Goal: Task Accomplishment & Management: Manage account settings

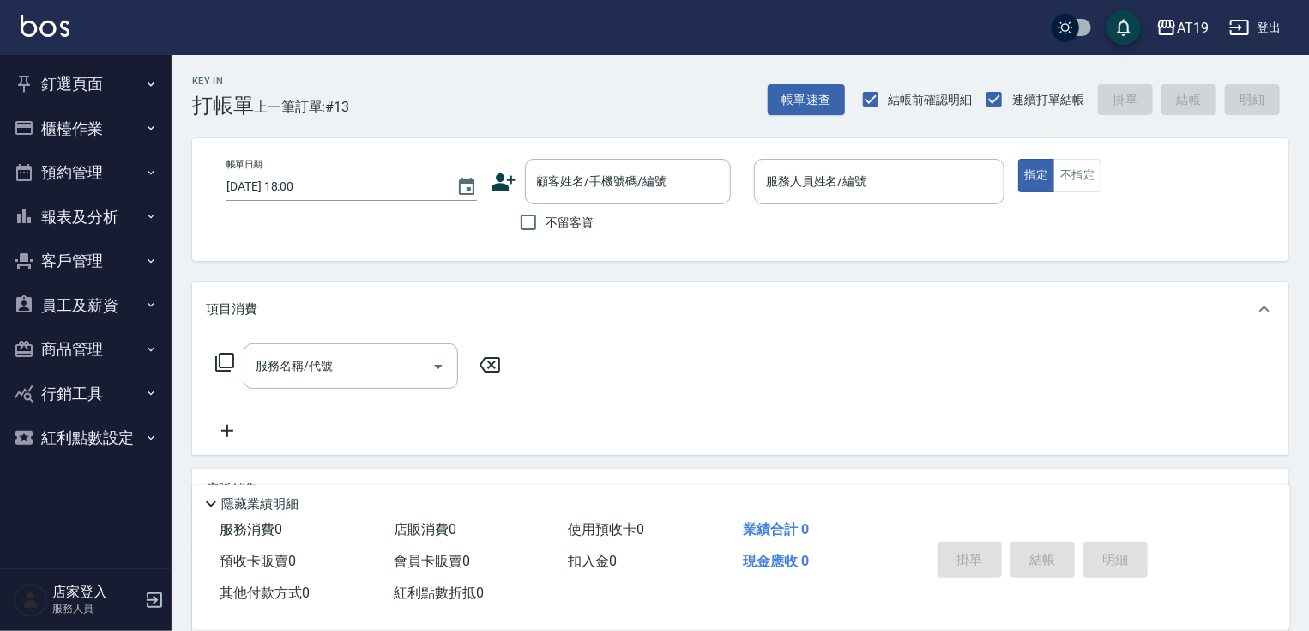
click at [1187, 470] on div "店販銷售" at bounding box center [740, 488] width 1096 height 41
click at [640, 185] on input "顧客姓名/手機號碼/編號" at bounding box center [615, 181] width 165 height 30
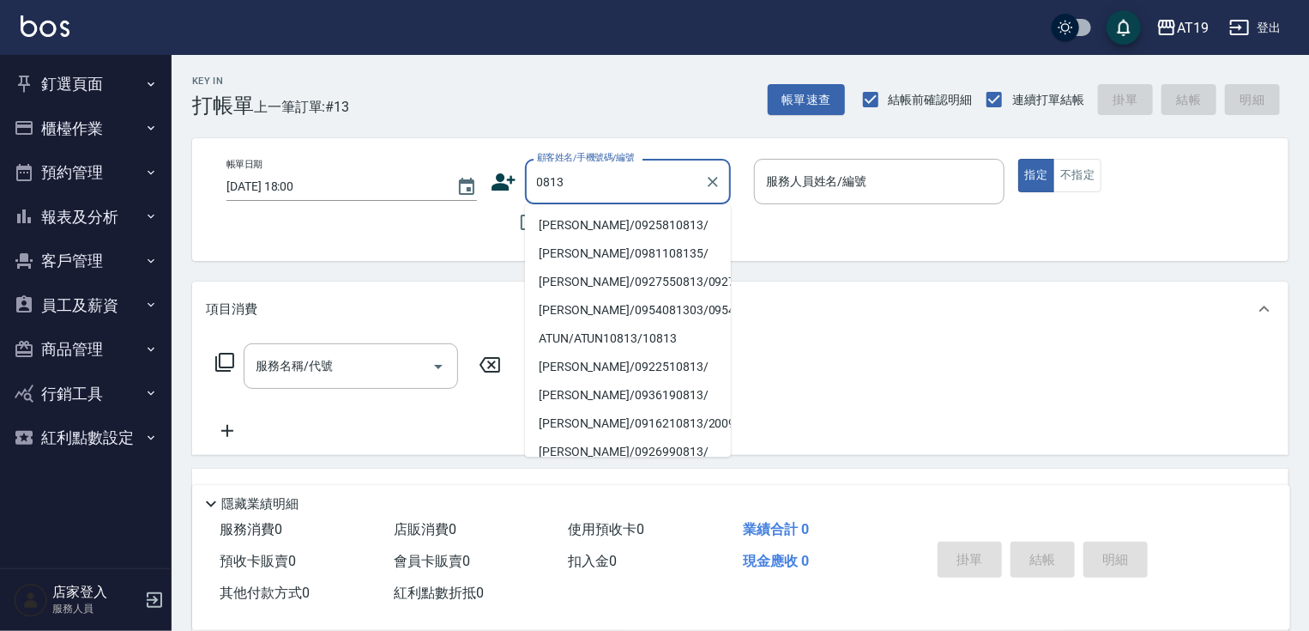
type input "[PERSON_NAME]/0925810813/"
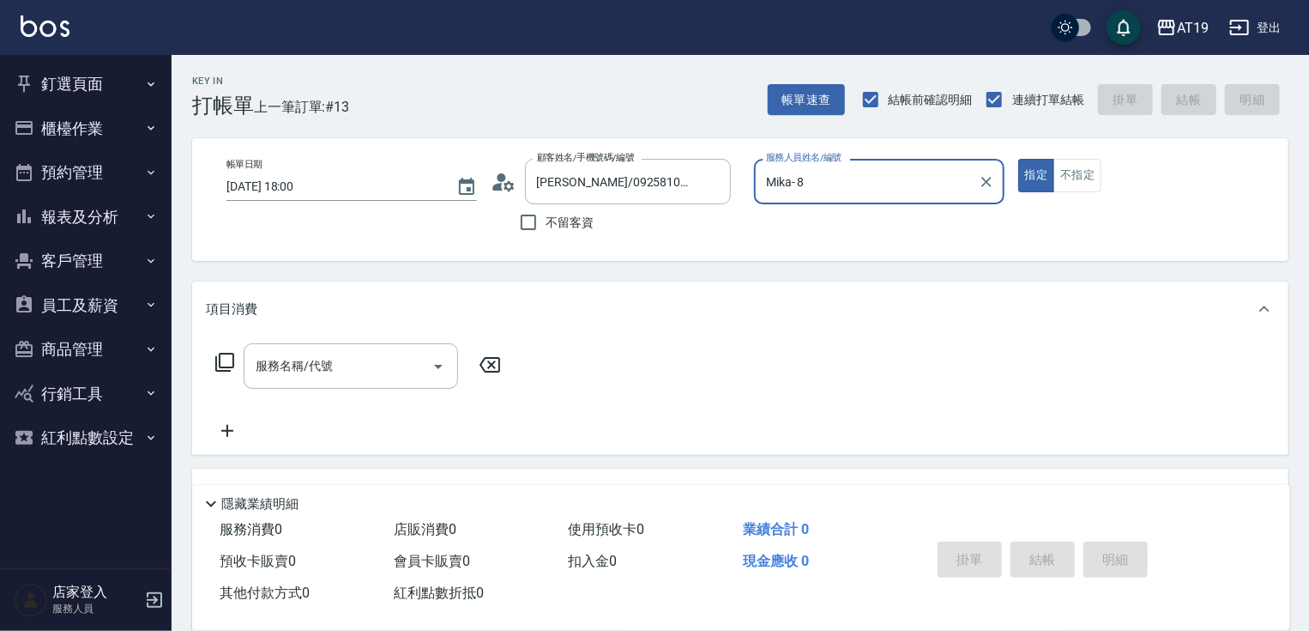
type input "Mika- 8"
click at [1018, 159] on button "指定" at bounding box center [1036, 175] width 37 height 33
type button "true"
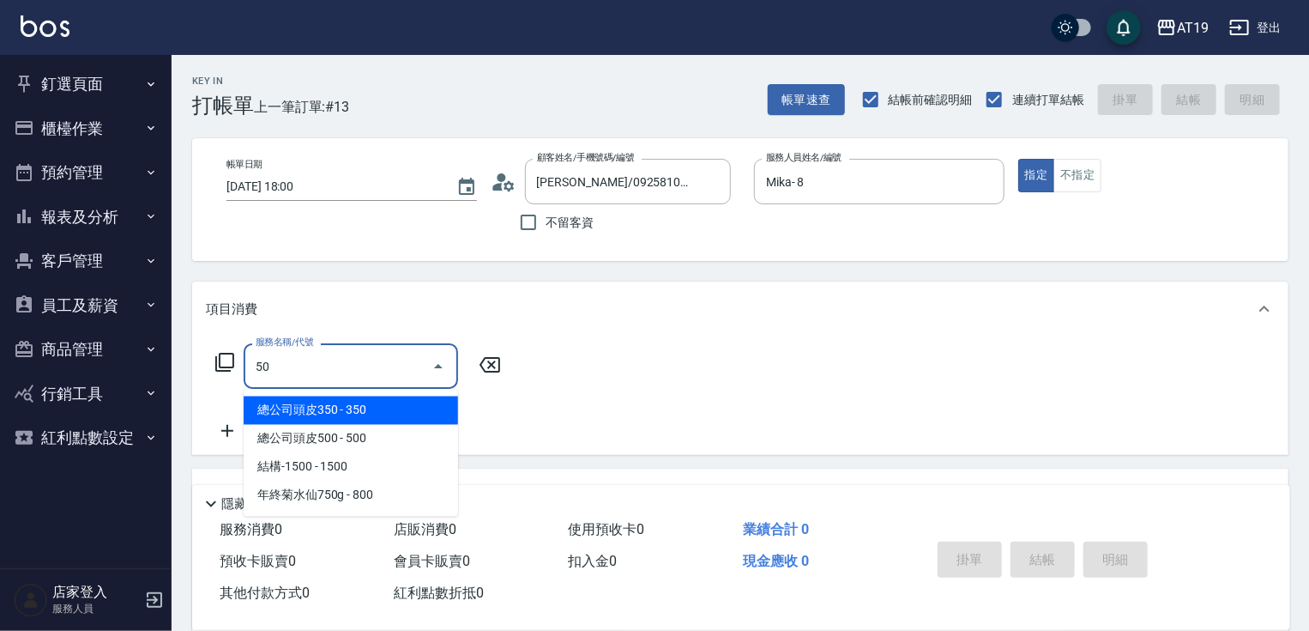
type input "501"
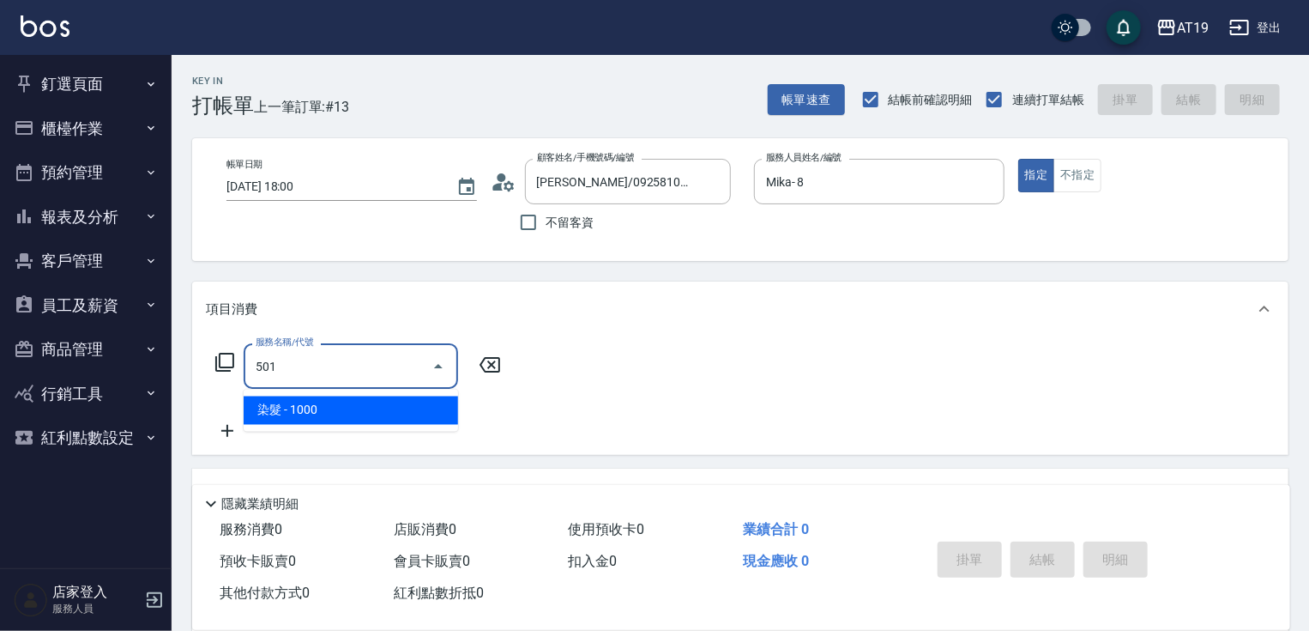
type input "100"
type input "染髮(501)"
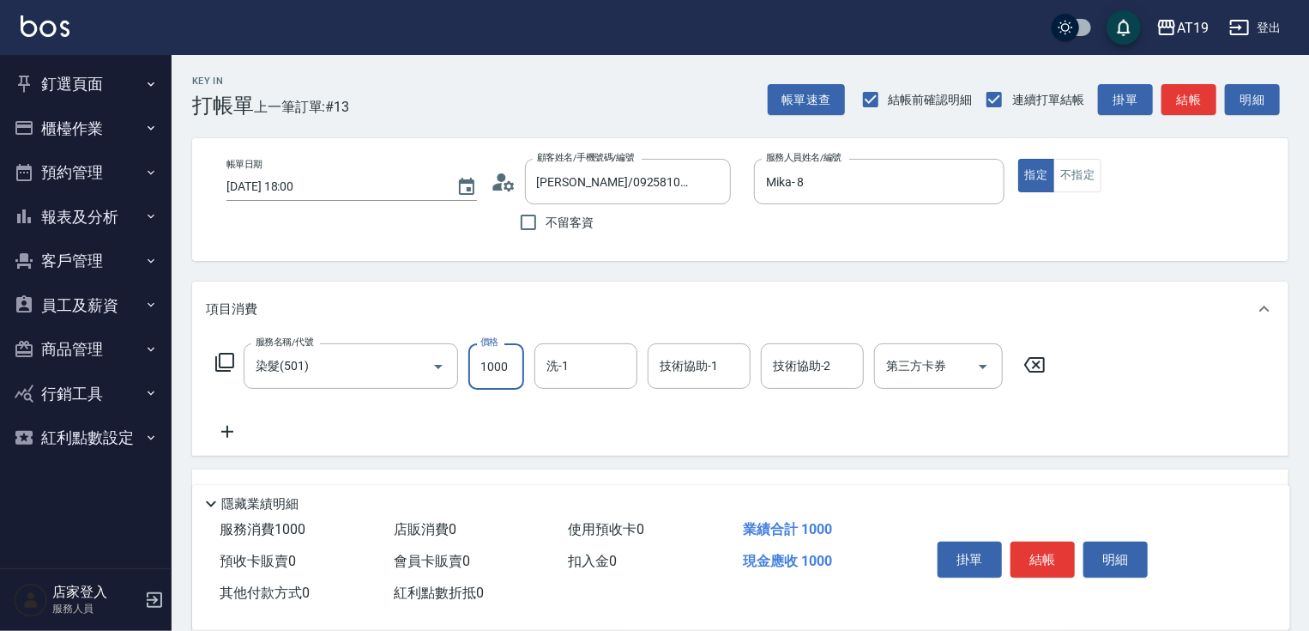
type input "1"
type input "0"
type input "100"
type input "10"
type input "1000"
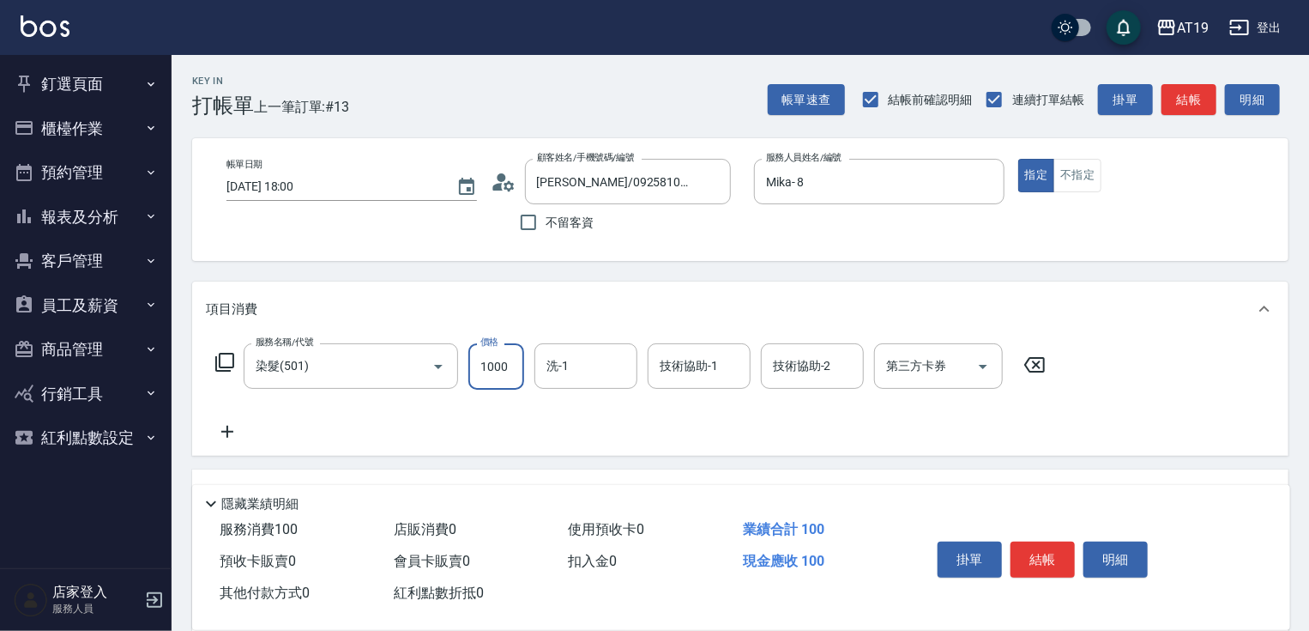
type input "100"
type input "[PERSON_NAME]-56"
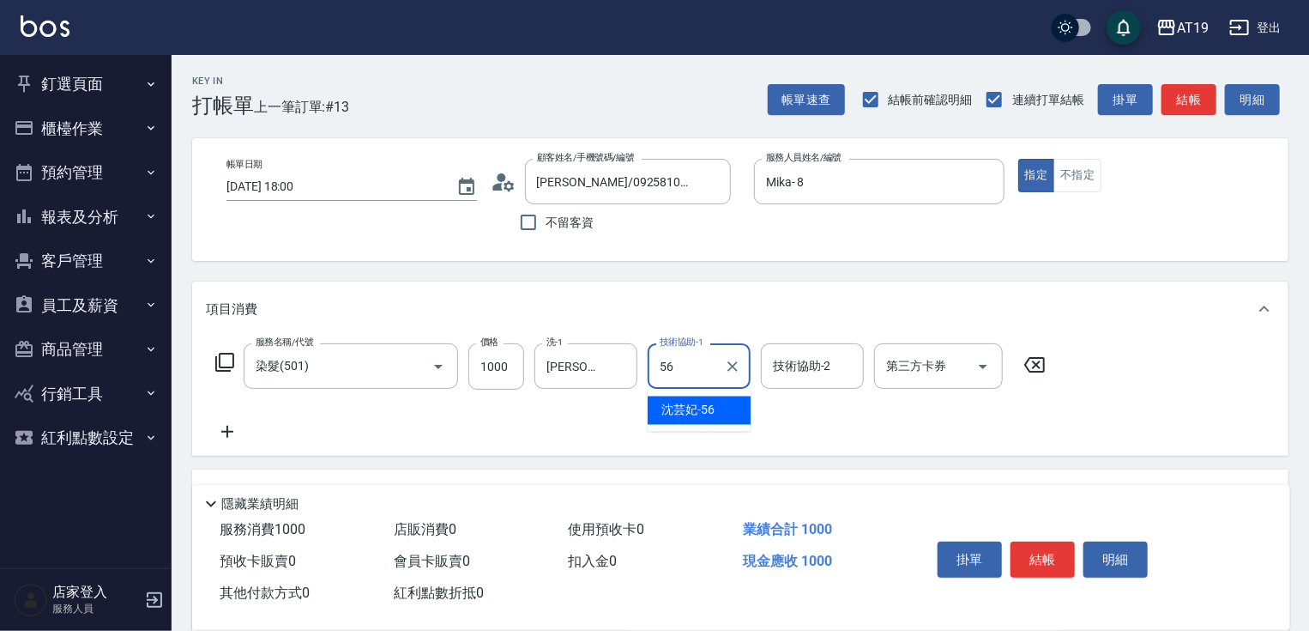
type input "[PERSON_NAME]-56"
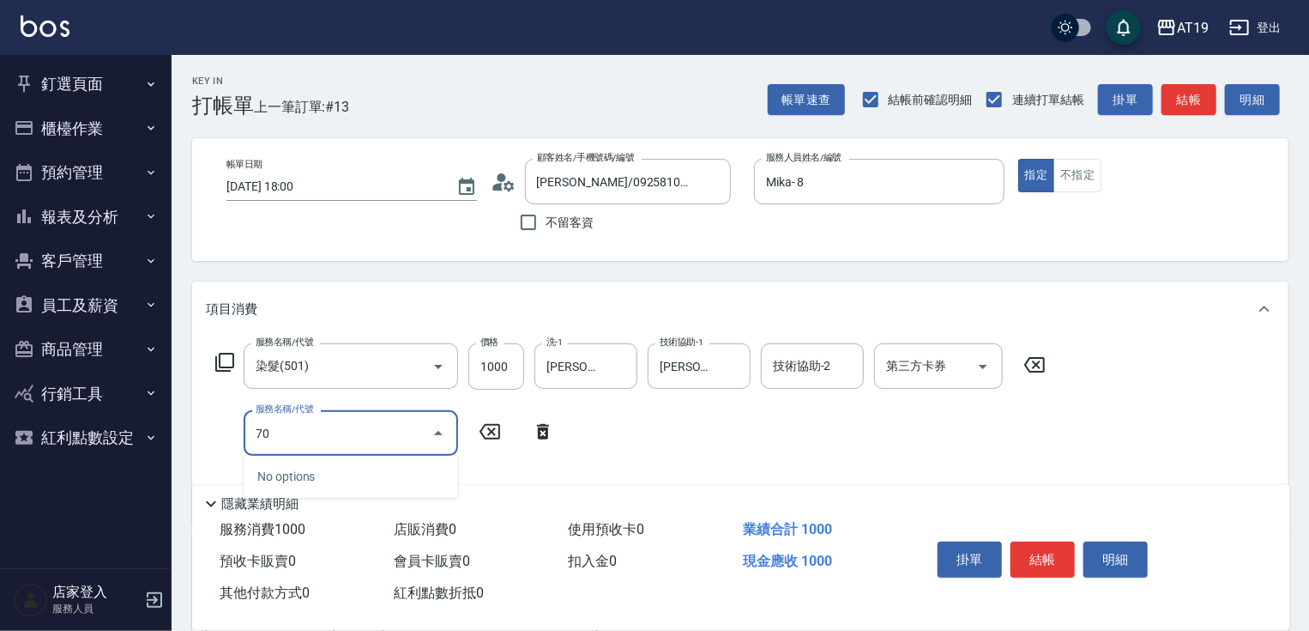
type input "704"
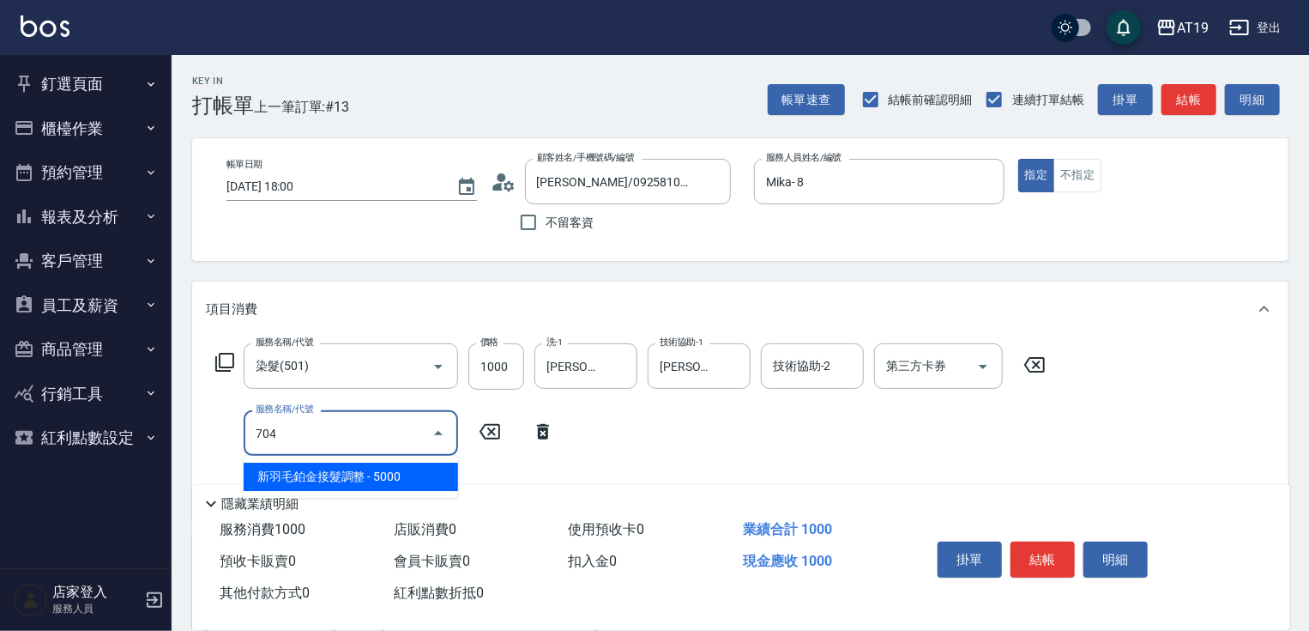
type input "600"
type input "新羽毛鉑金接髮調整(704)"
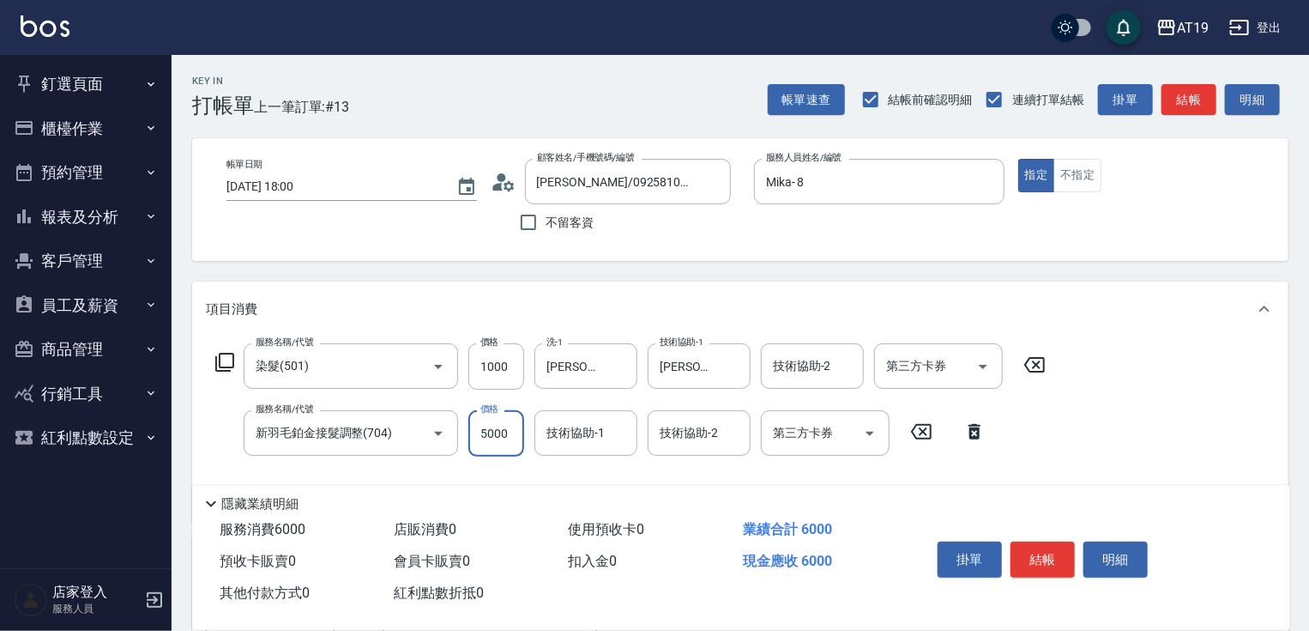
type input "8"
type input "100"
type input "80"
type input "180"
type input "800"
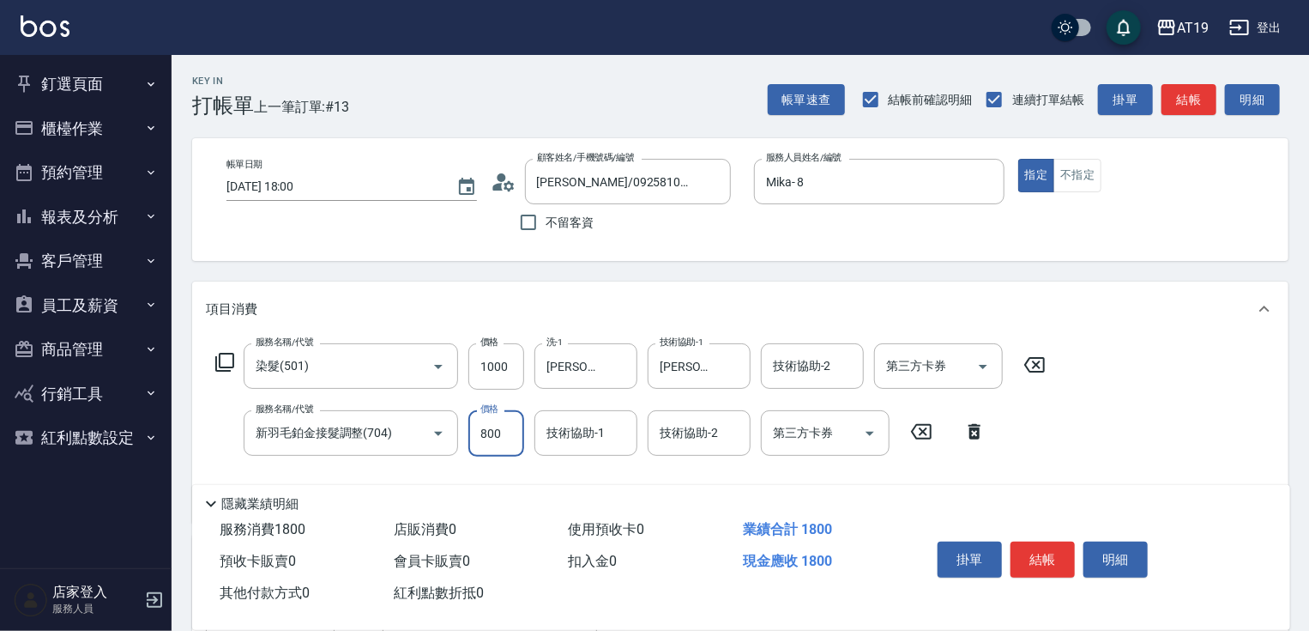
type input "900"
type input "8000"
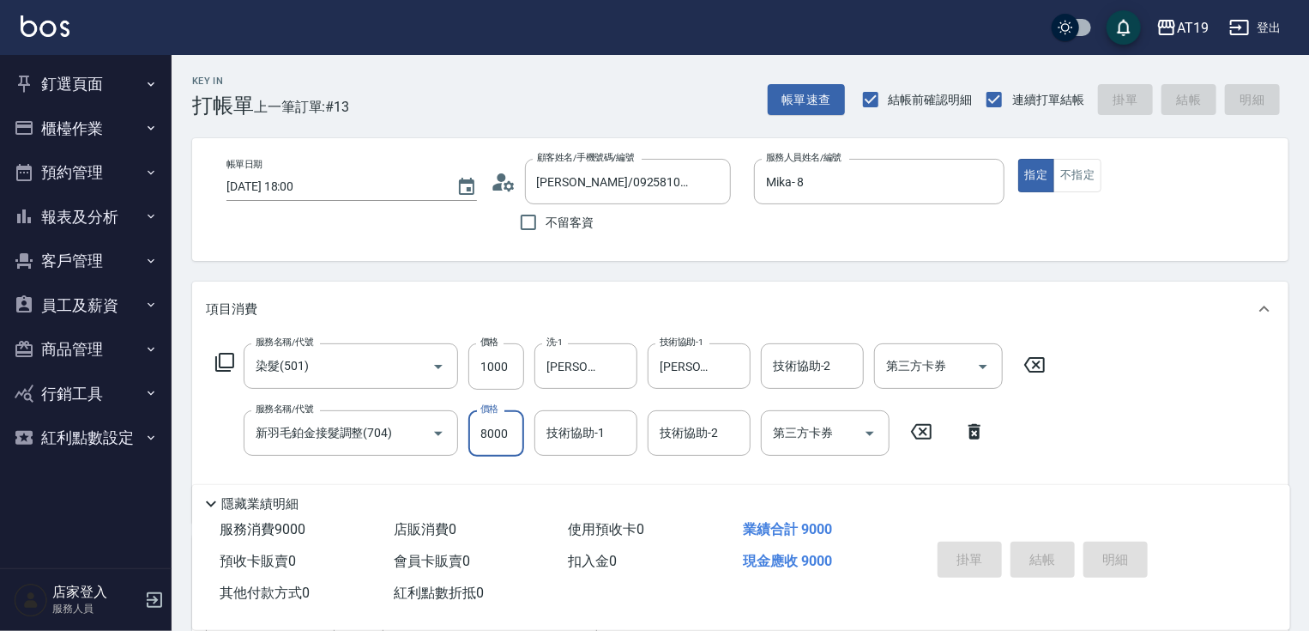
type input "[DATE] 20:04"
type input "0"
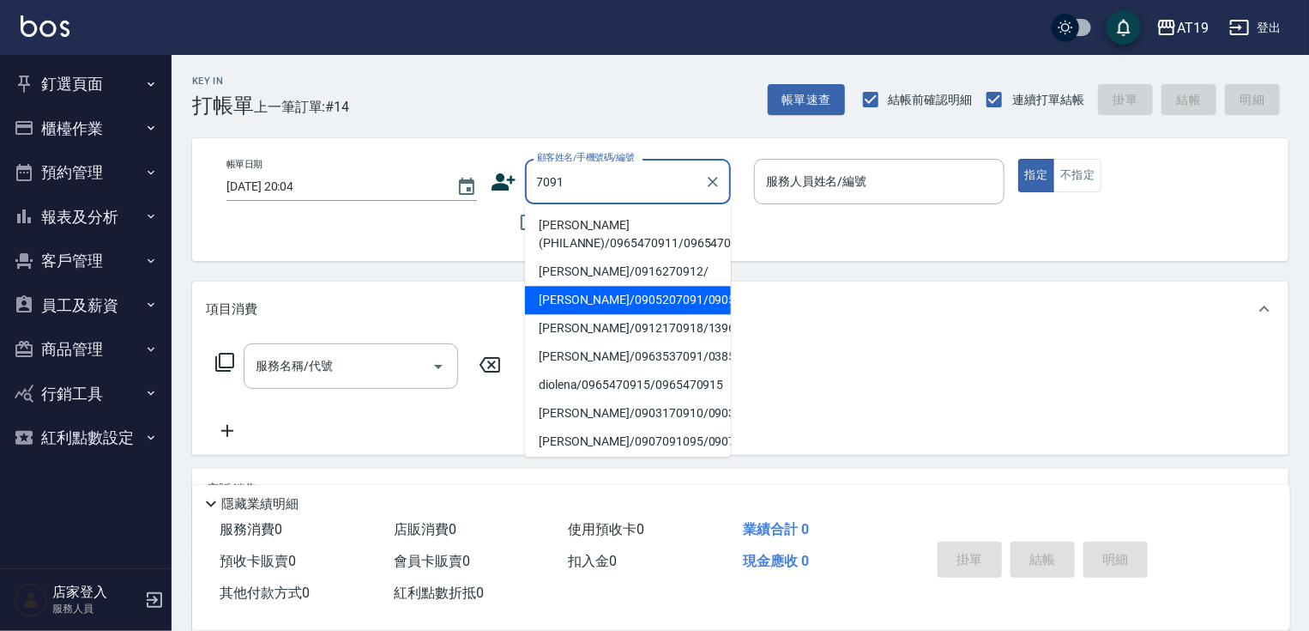
type input "[PERSON_NAME]/0905207091/0905207091"
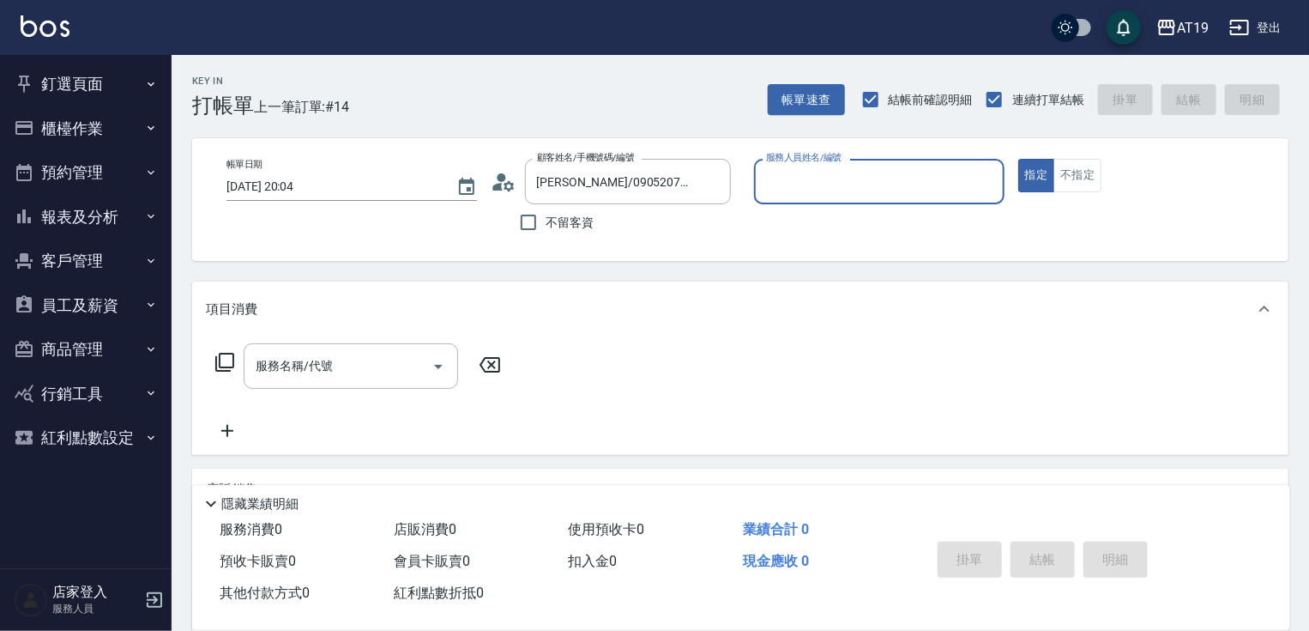
type input "Mika- 8"
click at [1018, 159] on button "指定" at bounding box center [1036, 175] width 37 height 33
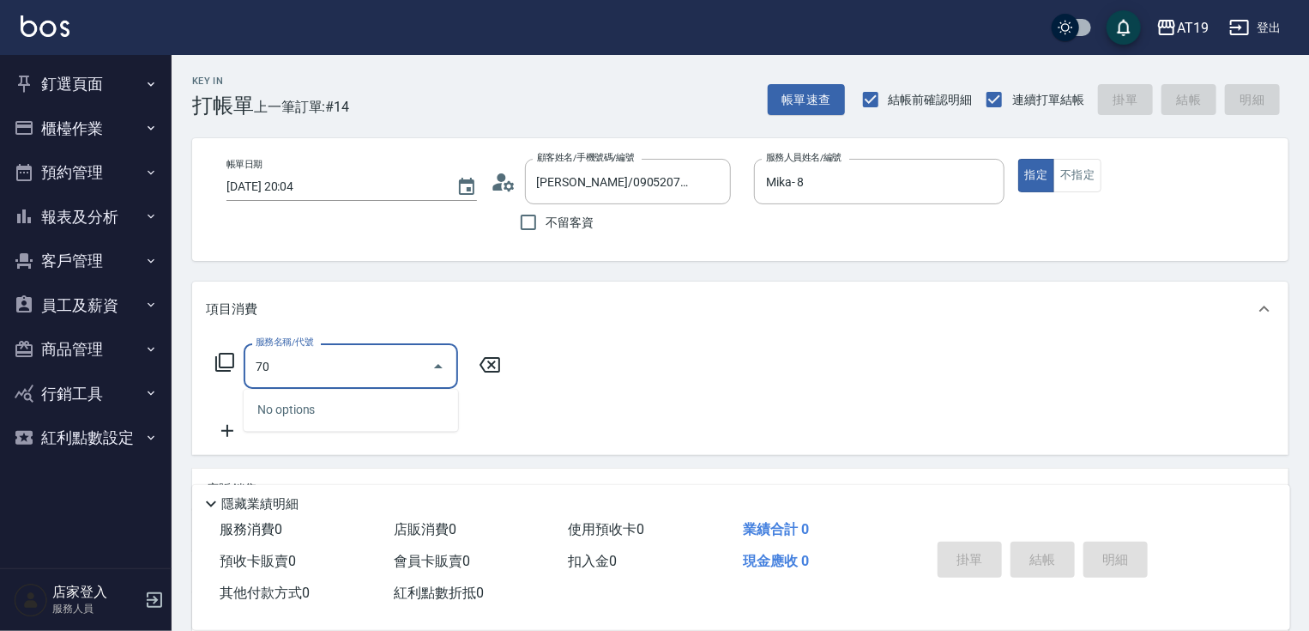
type input "704"
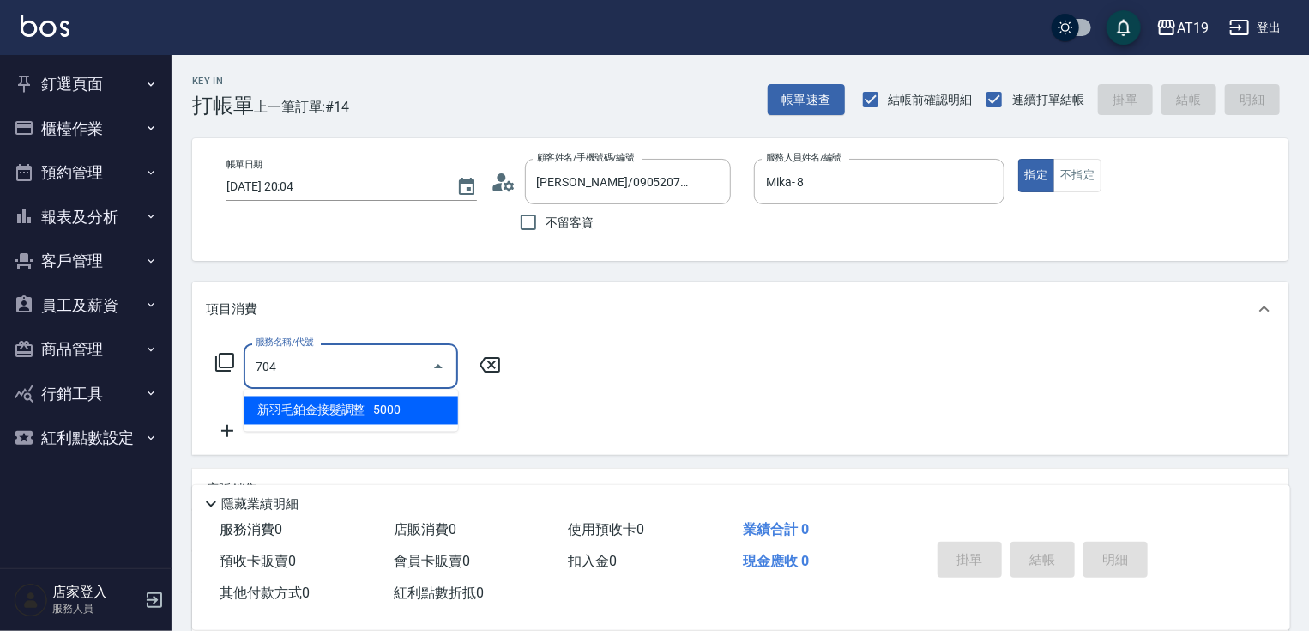
type input "500"
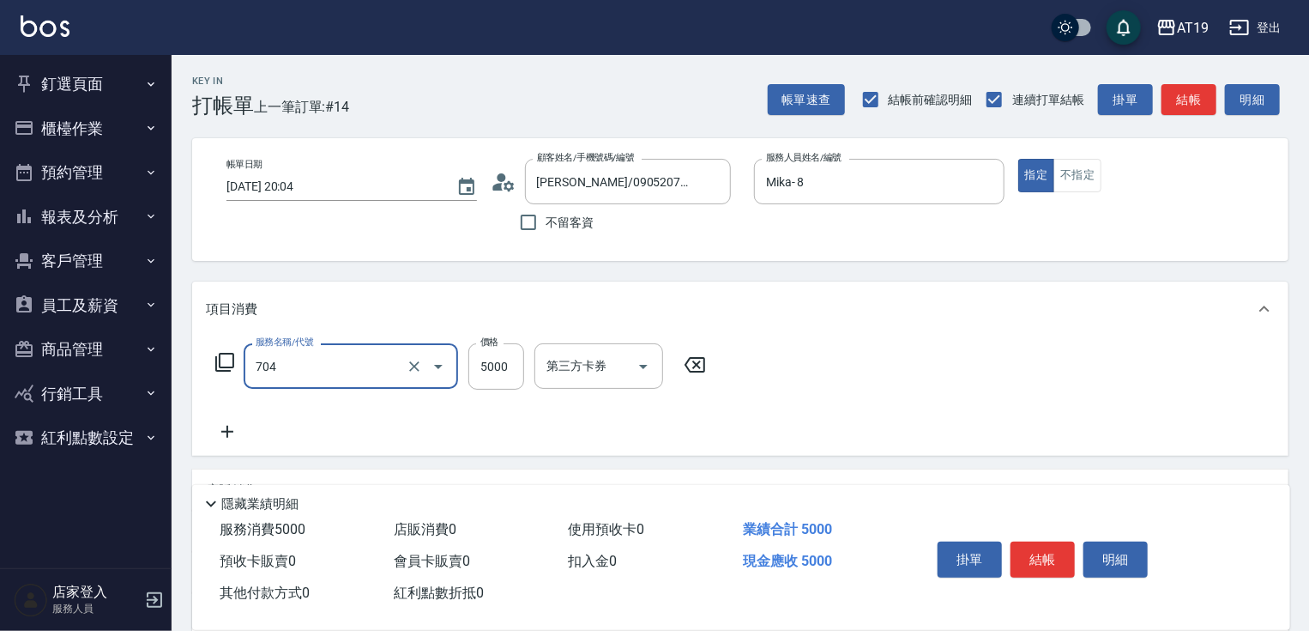
type input "新羽毛鉑金接髮調整(704)"
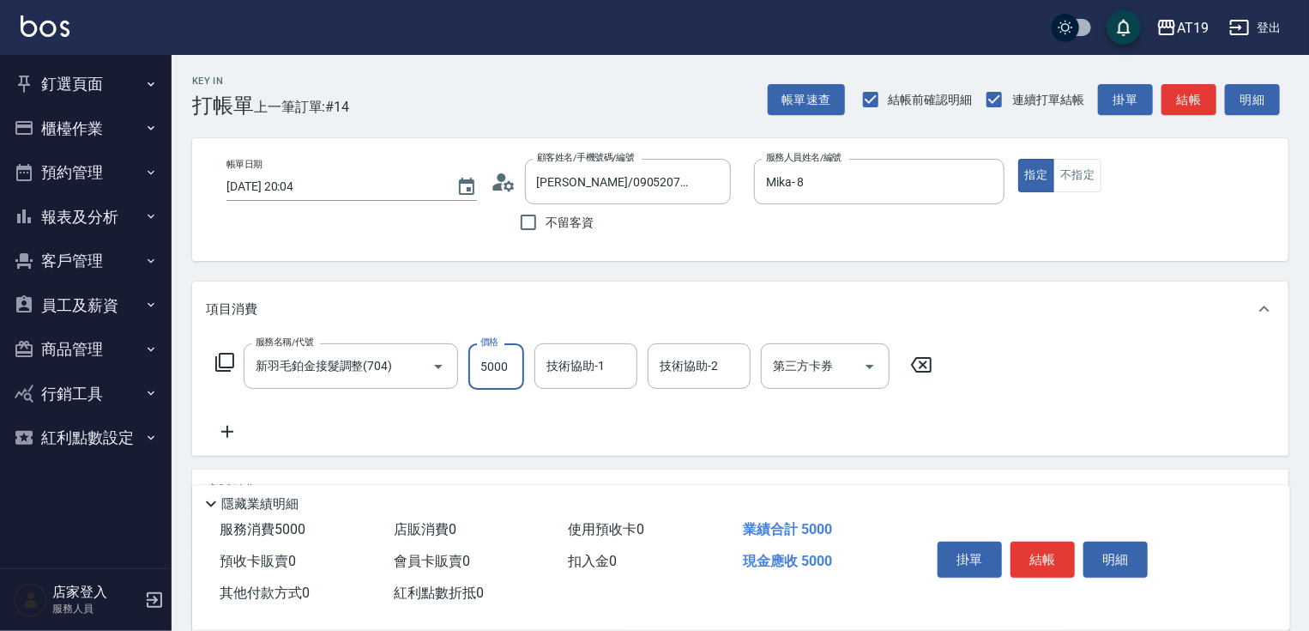
type input "0"
type input "43"
type input "40"
type input "430"
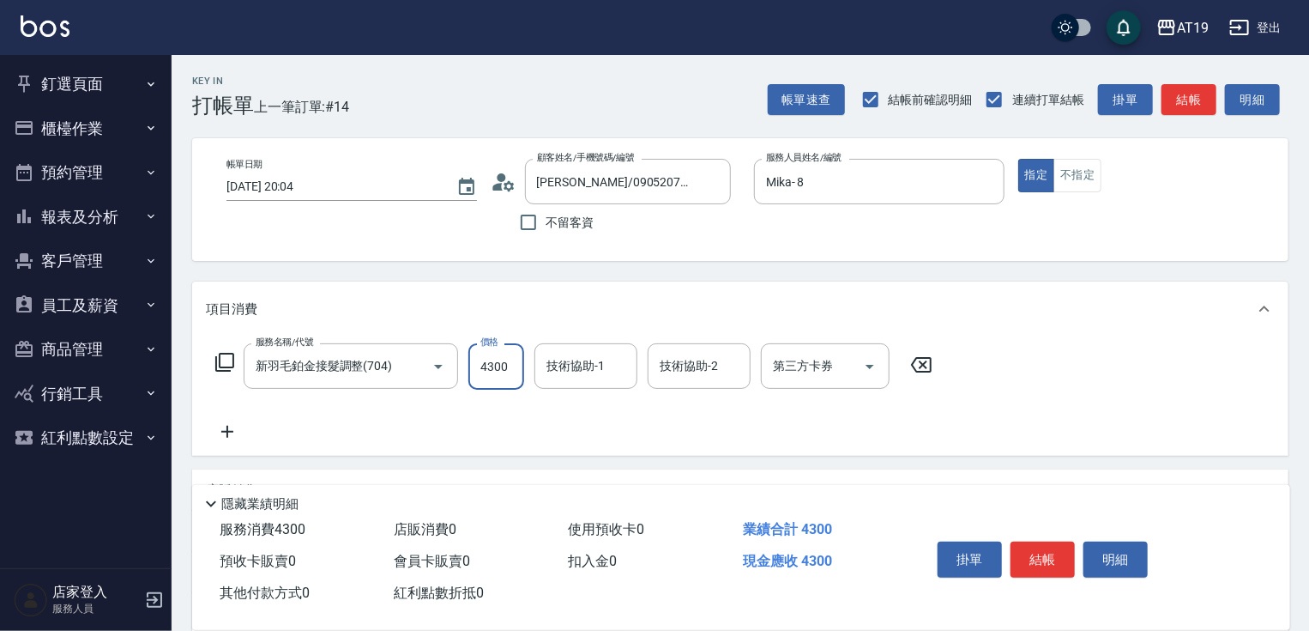
type input "4300"
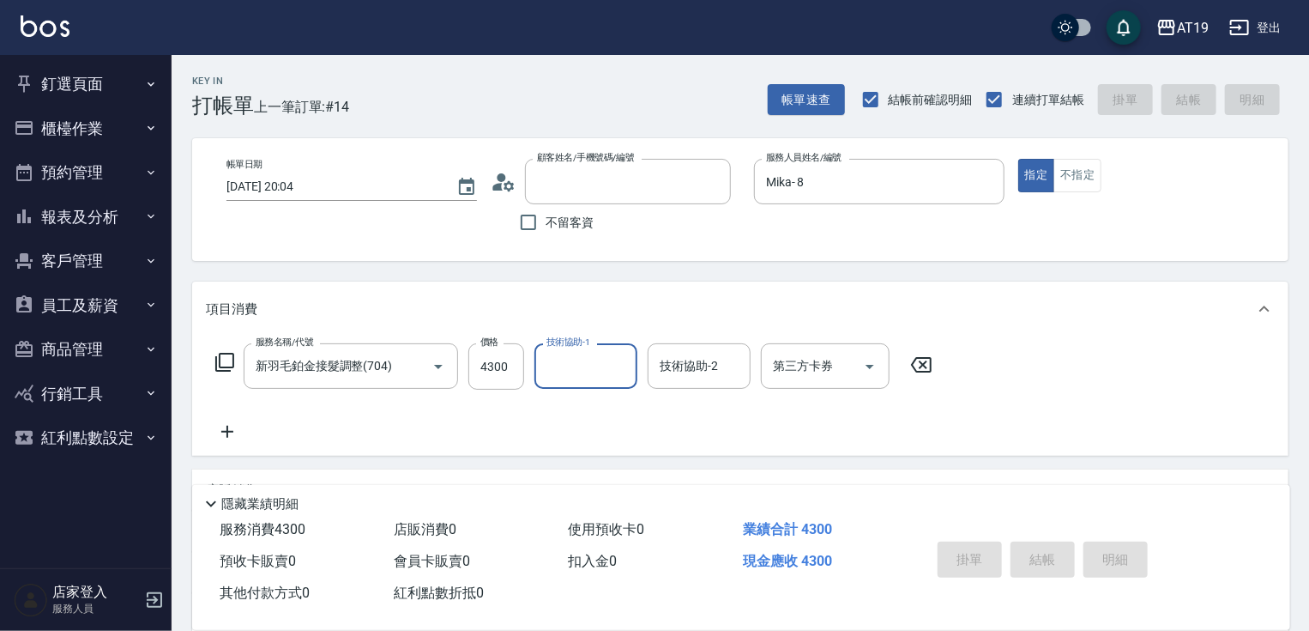
type input "0"
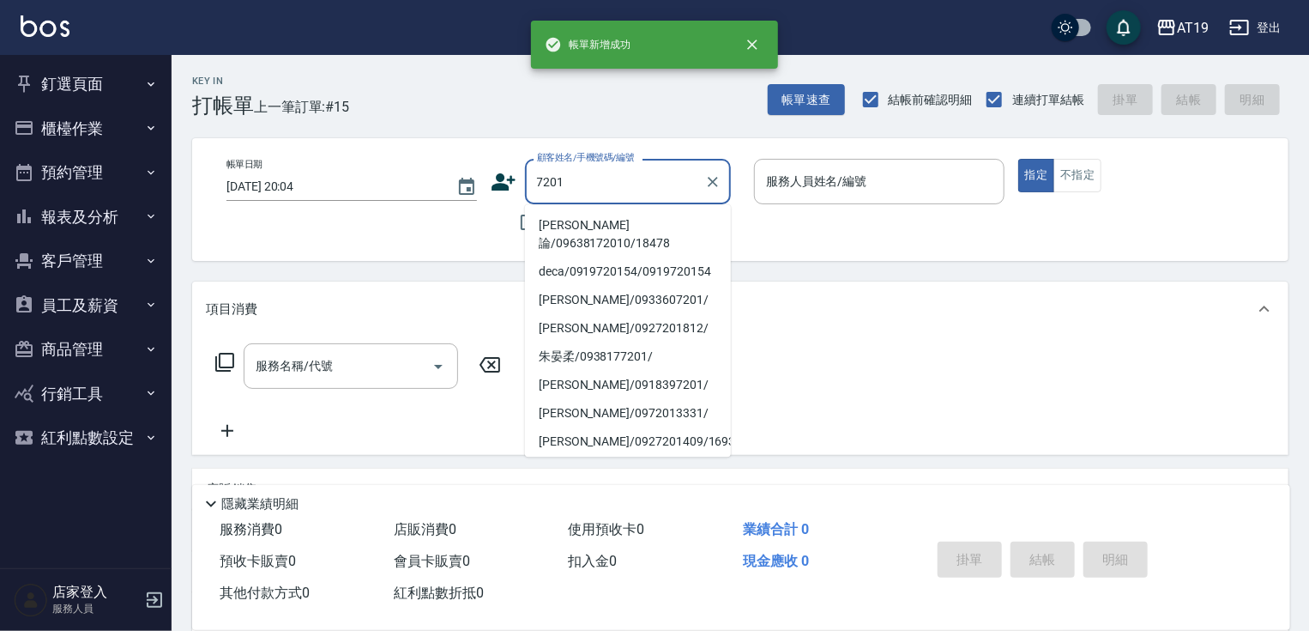
type input "[PERSON_NAME]論/09638172010/18478"
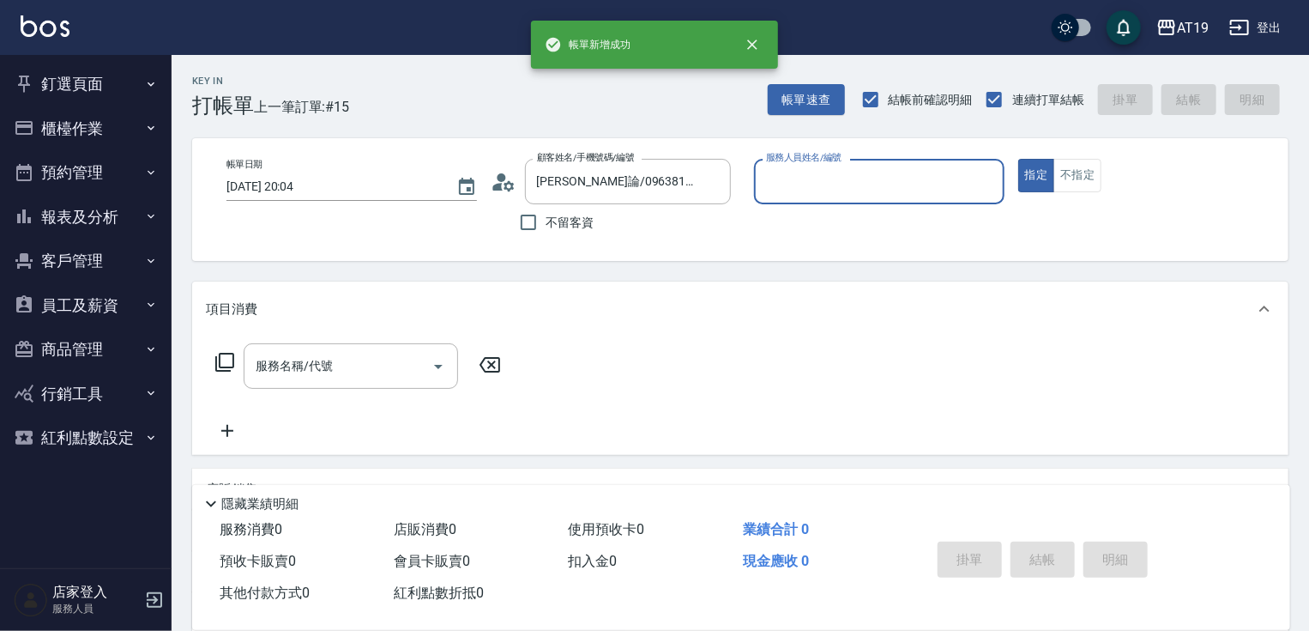
type input "[PERSON_NAME]- 9"
click at [1018, 159] on button "指定" at bounding box center [1036, 175] width 37 height 33
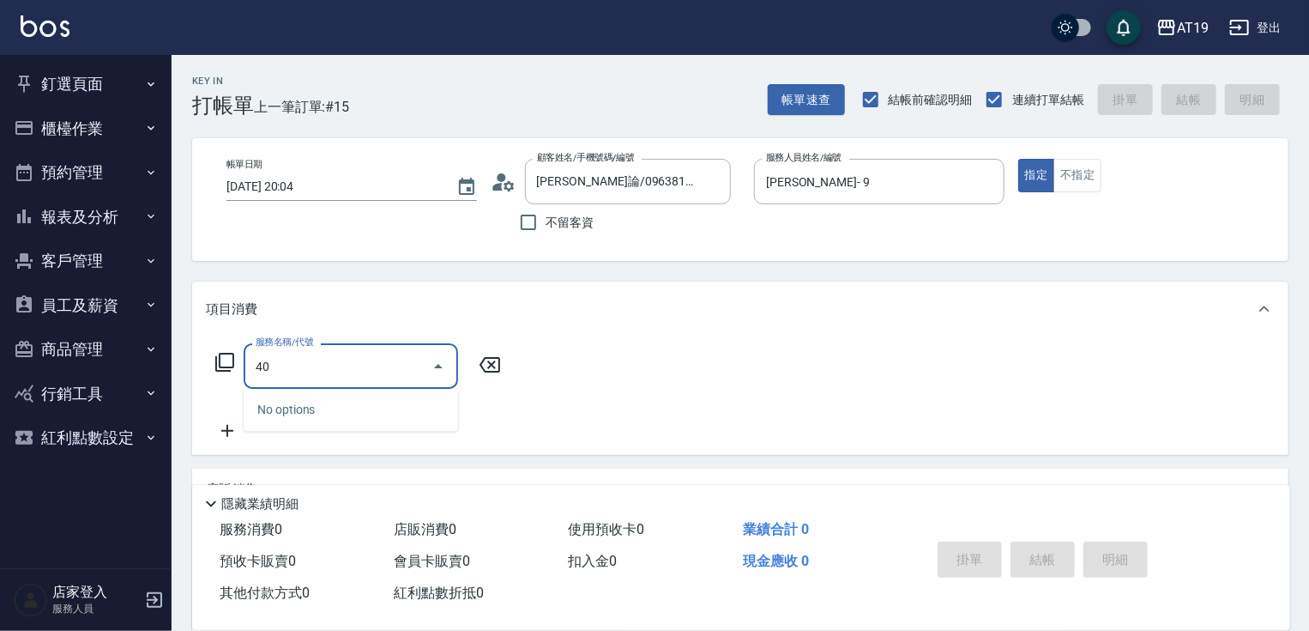
type input "401"
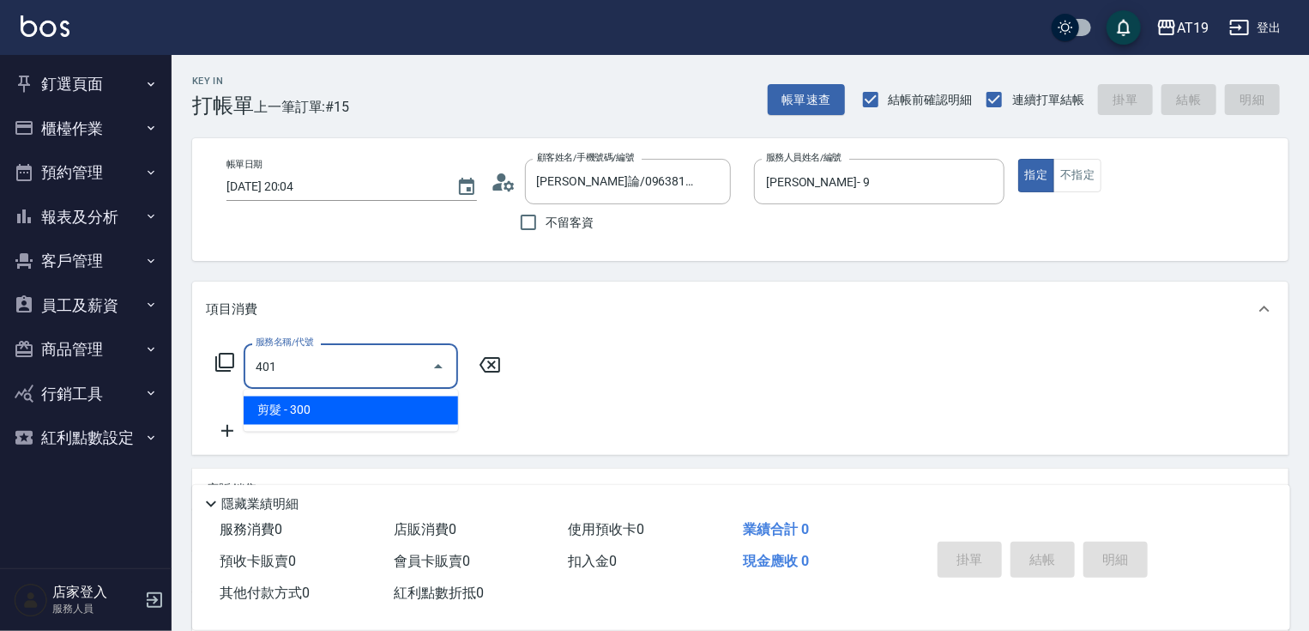
type input "30"
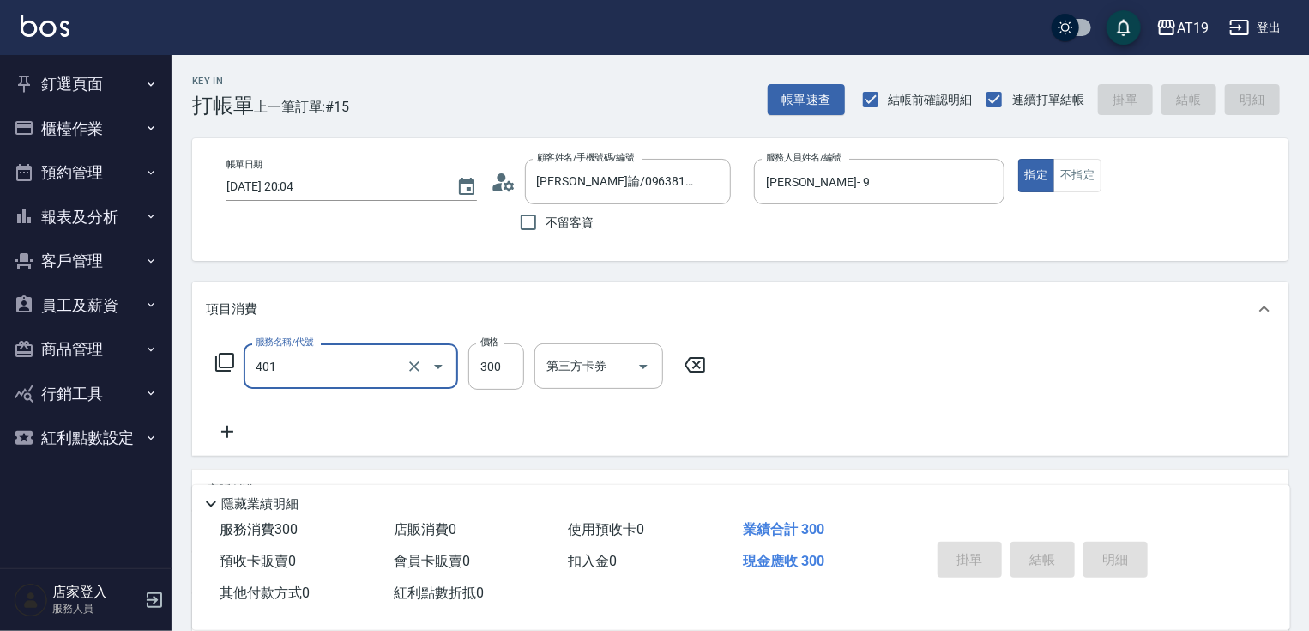
type input "401"
type input "0"
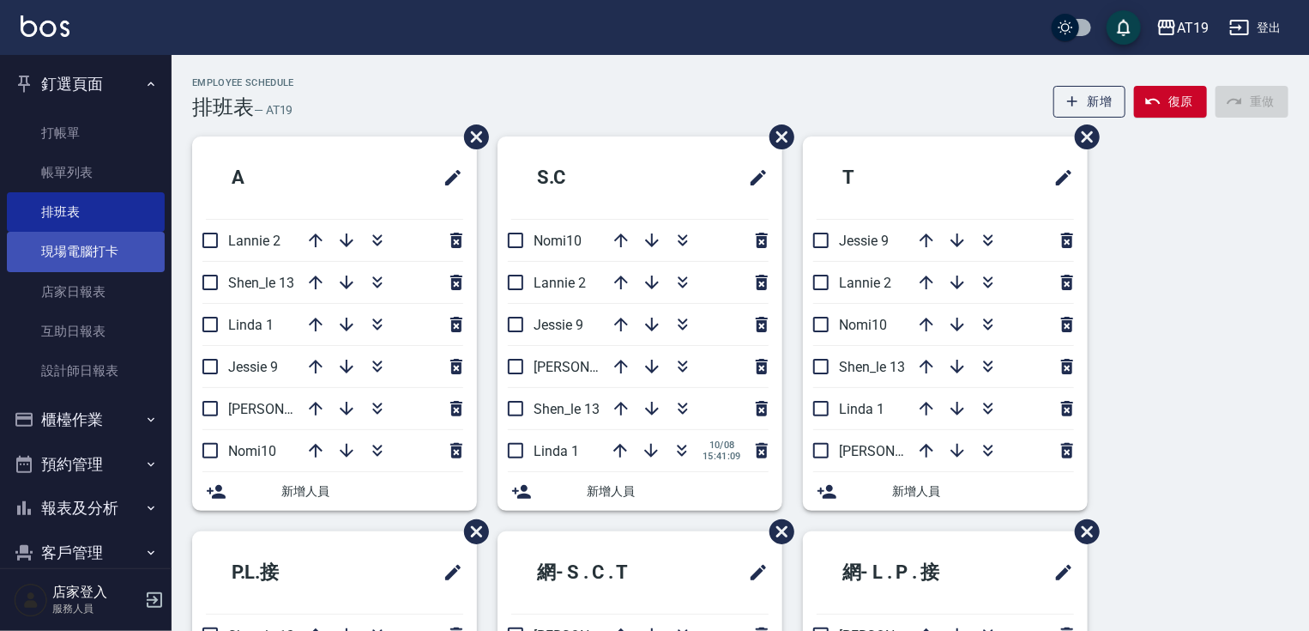
click at [88, 247] on link "現場電腦打卡" at bounding box center [86, 251] width 158 height 39
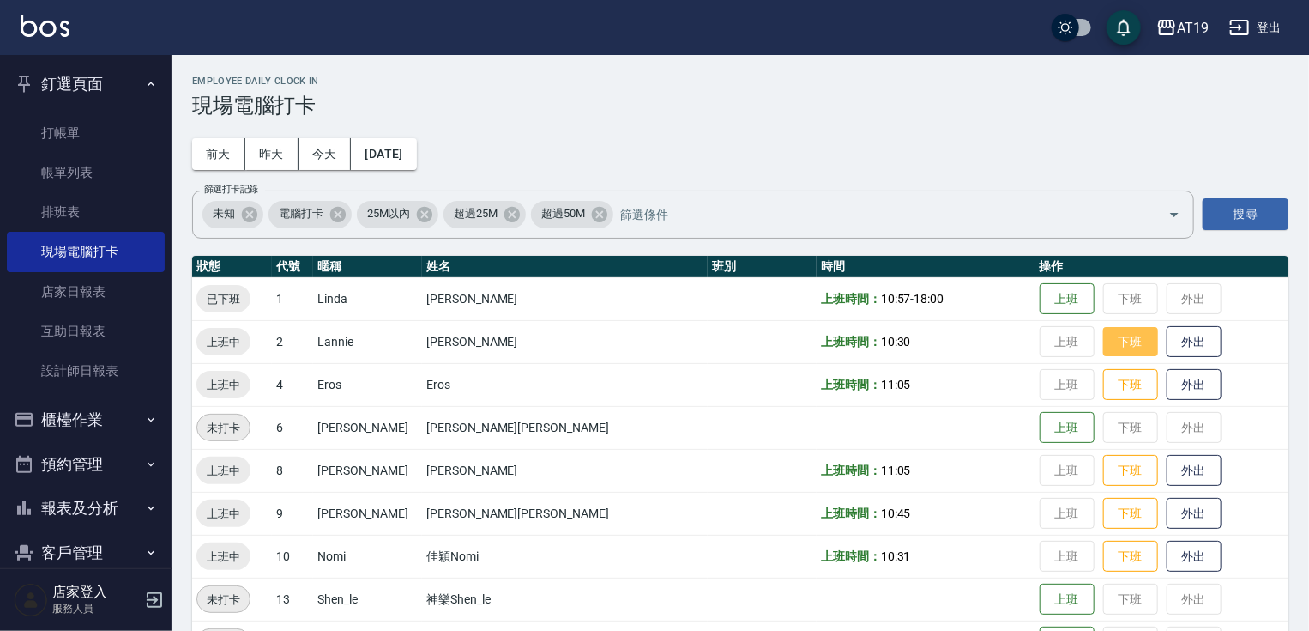
click at [1103, 340] on button "下班" at bounding box center [1130, 342] width 55 height 30
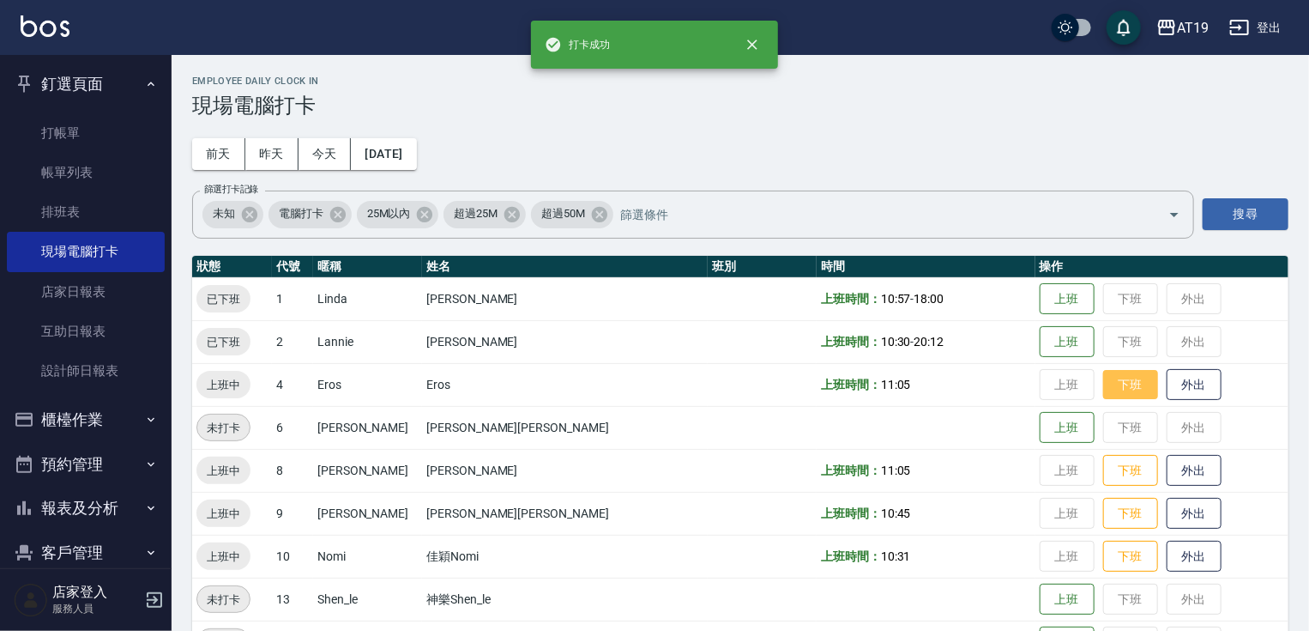
click at [1103, 378] on button "下班" at bounding box center [1130, 385] width 55 height 30
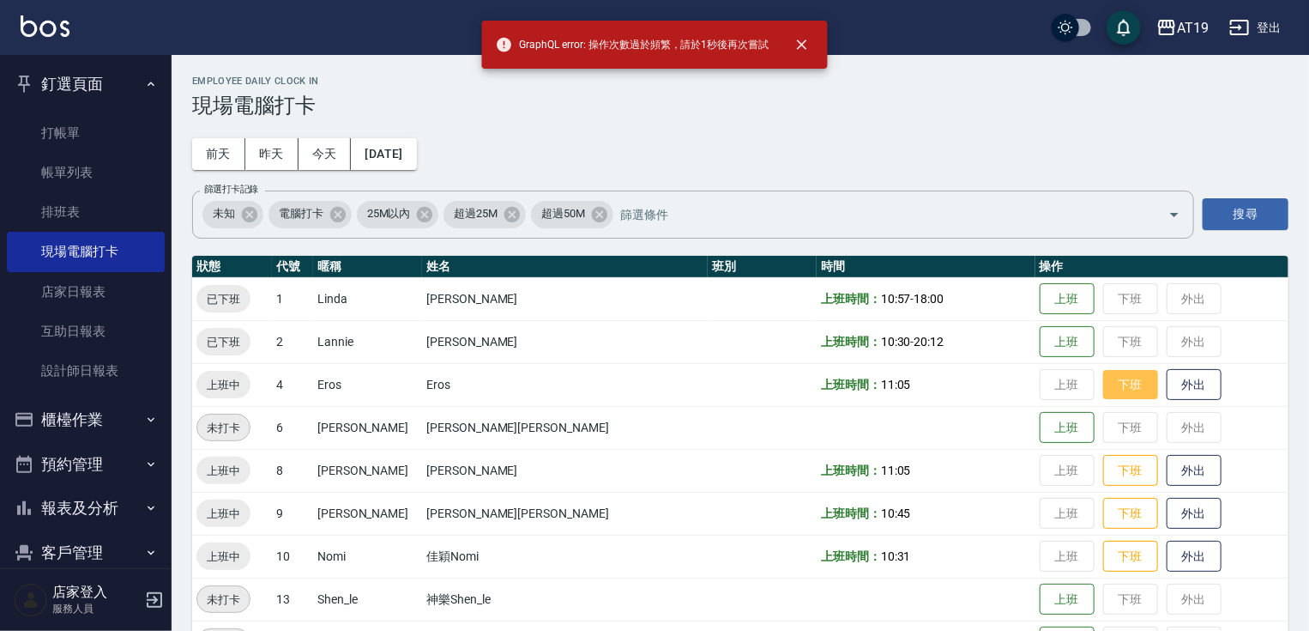
click at [1103, 391] on button "下班" at bounding box center [1130, 385] width 55 height 30
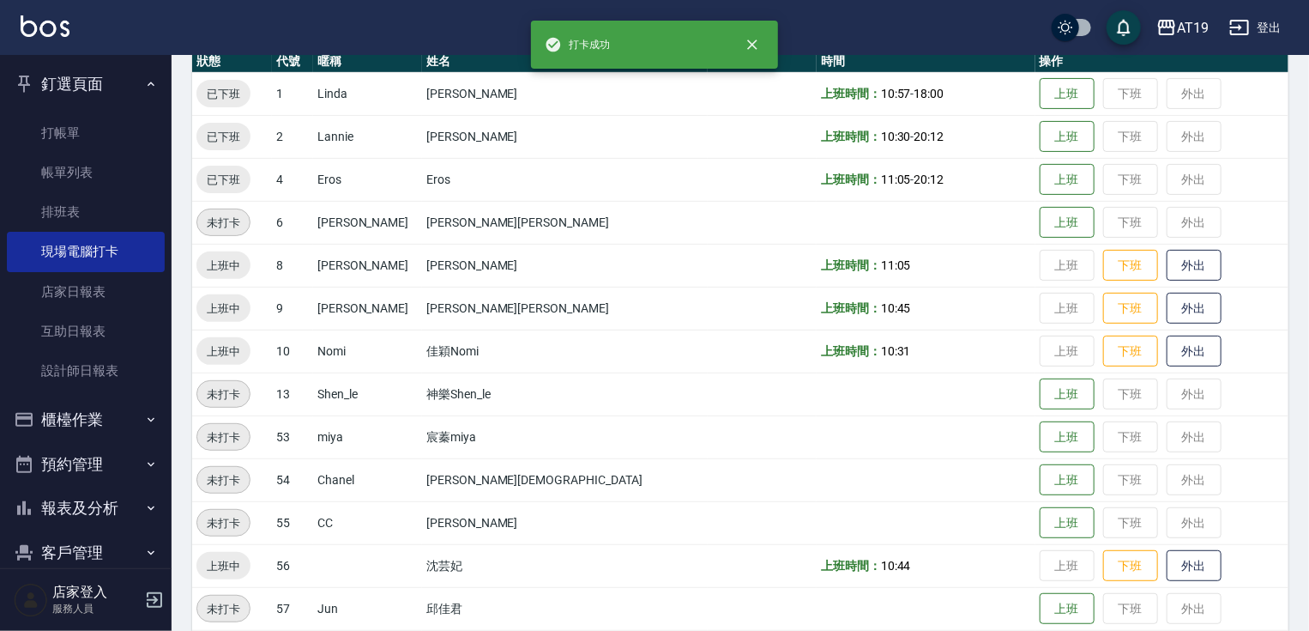
scroll to position [206, 0]
click at [1103, 255] on button "下班" at bounding box center [1130, 265] width 55 height 30
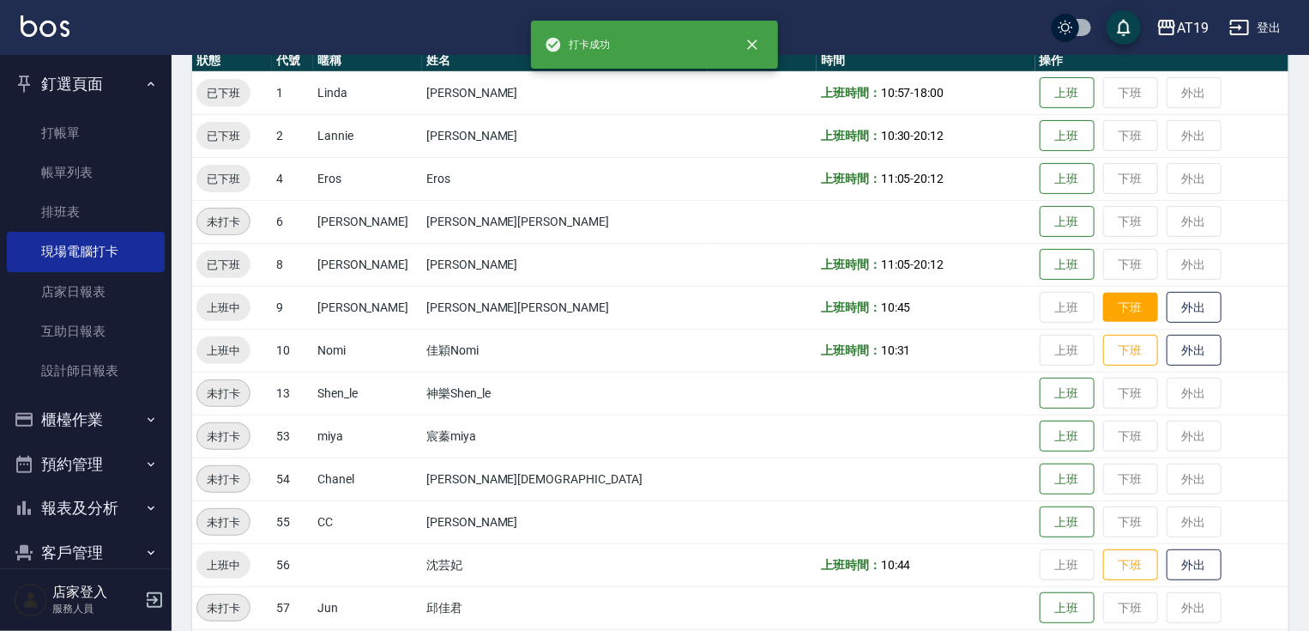
click at [1103, 305] on button "下班" at bounding box center [1130, 308] width 55 height 30
click at [1103, 355] on button "下班" at bounding box center [1130, 350] width 55 height 30
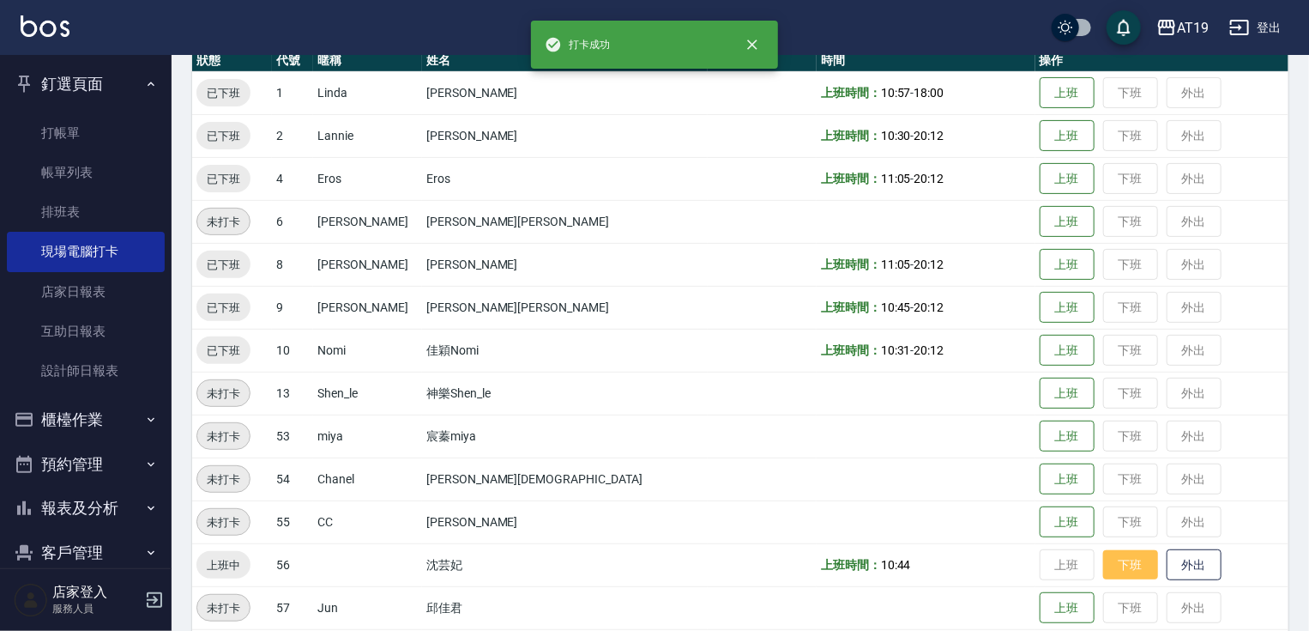
click at [1103, 565] on button "下班" at bounding box center [1130, 565] width 55 height 30
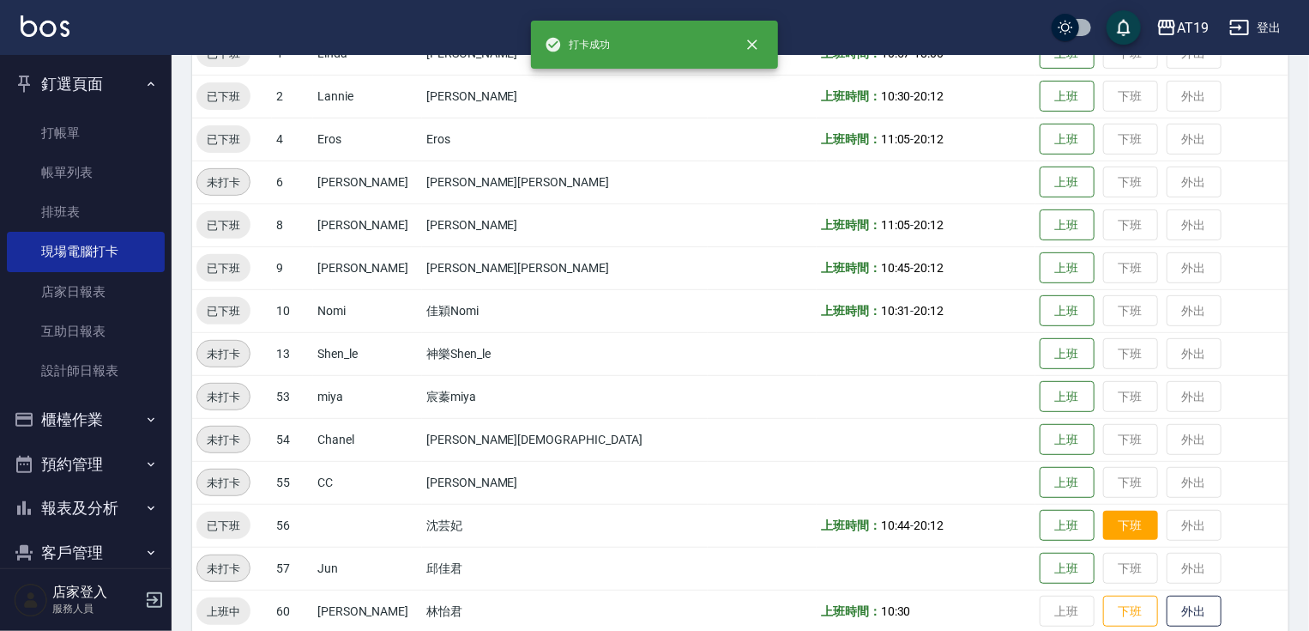
scroll to position [268, 0]
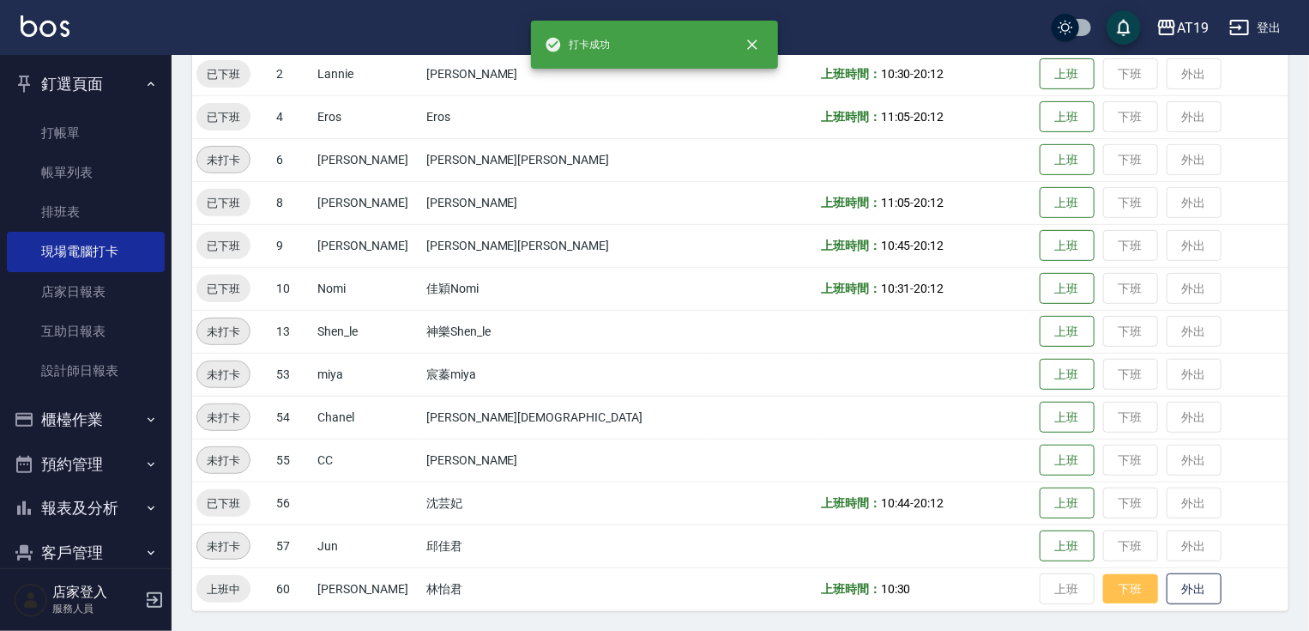
click at [1103, 582] on button "下班" at bounding box center [1130, 589] width 55 height 30
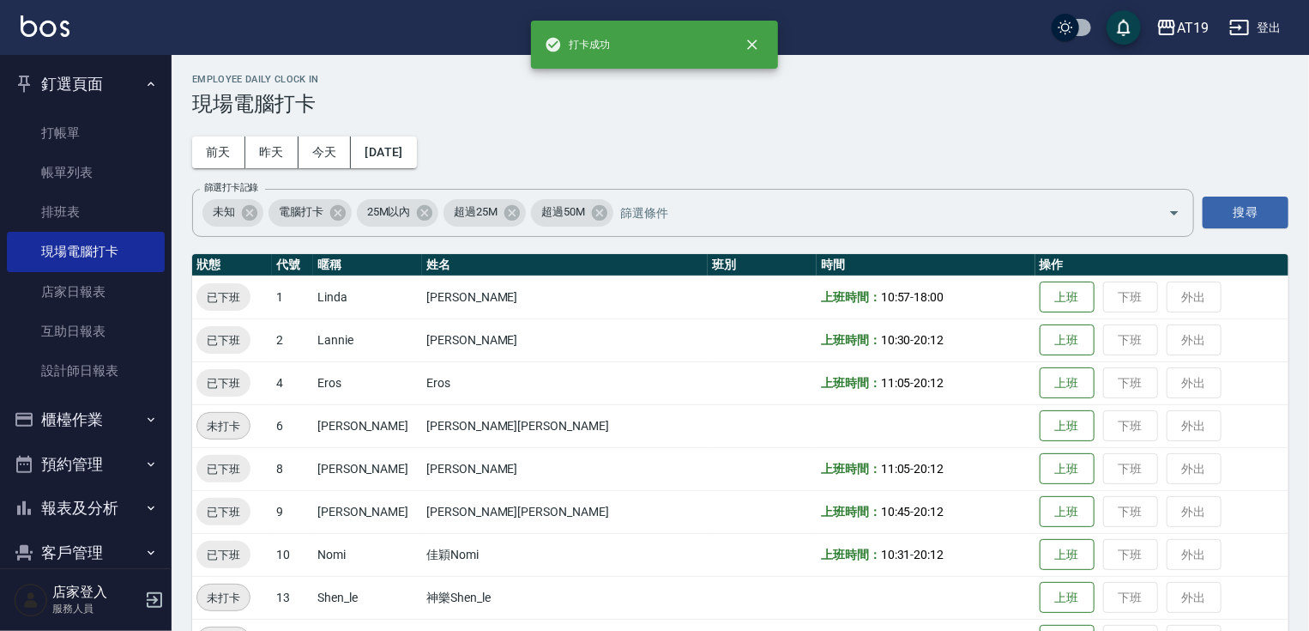
scroll to position [0, 0]
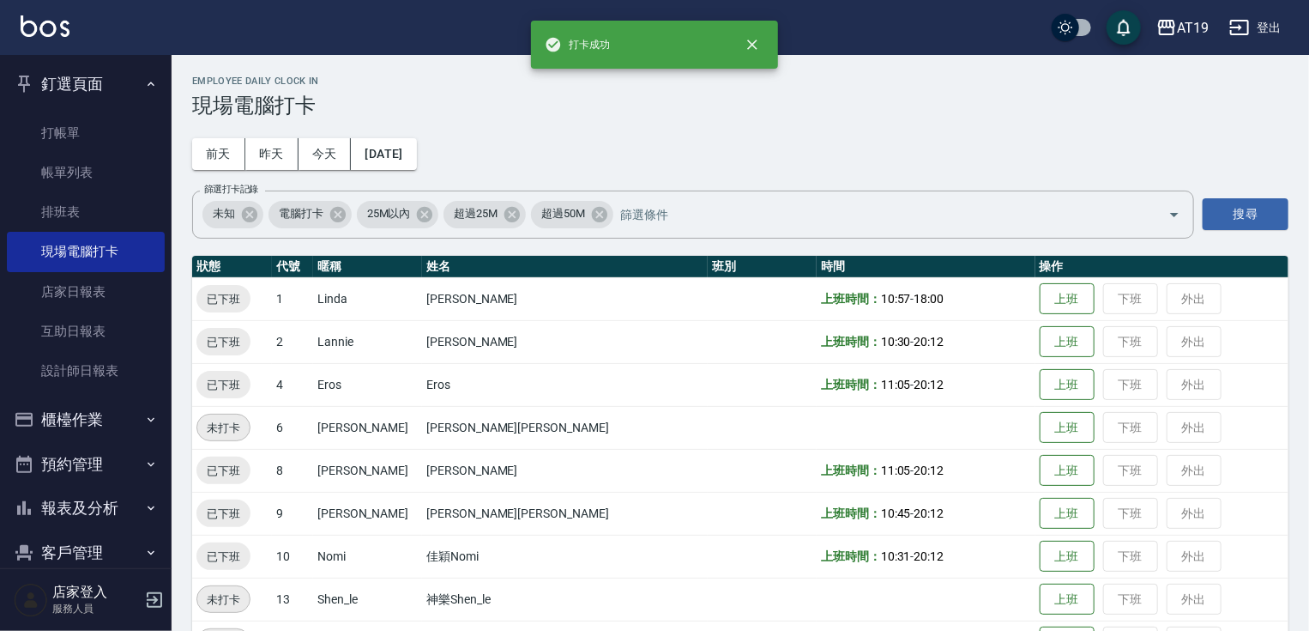
click at [849, 65] on div "Employee Daily Clock In 現場電腦打卡 前天 昨天 今天 2025/10/08 篩選打卡記錄 未知 電腦打卡 25M以內 超過25M 超…" at bounding box center [741, 477] width 1138 height 844
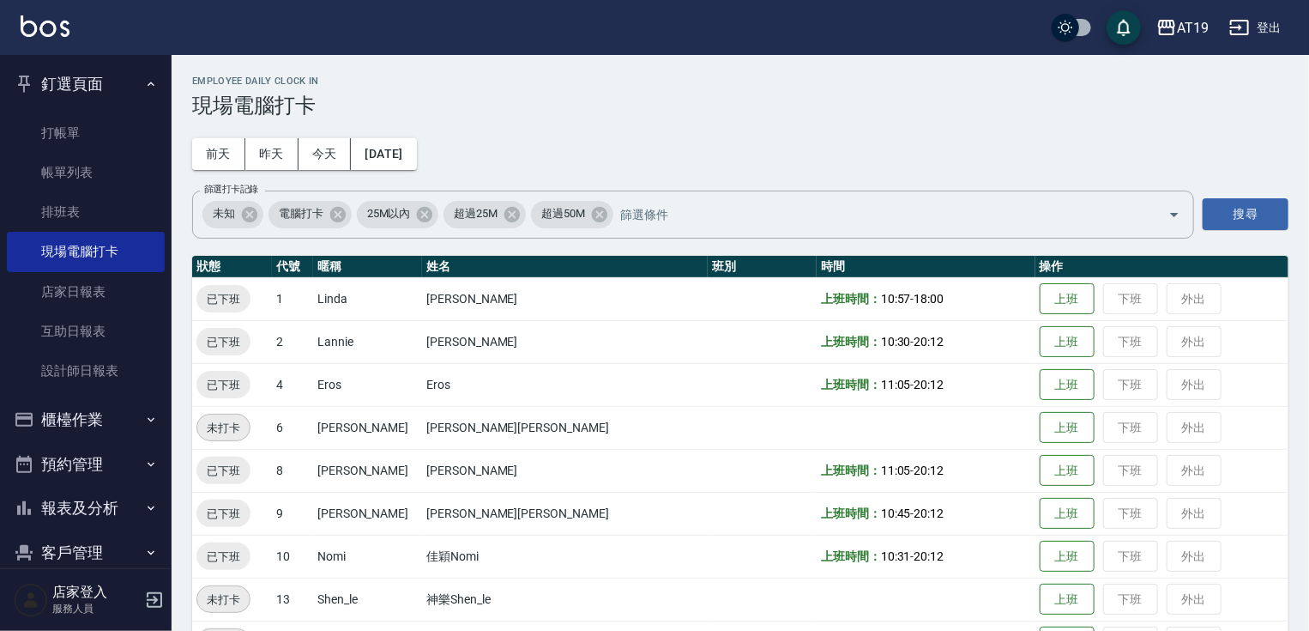
click at [704, 117] on div "Employee Daily Clock In 現場電腦打卡 前天 昨天 今天 2025/10/08 篩選打卡記錄 未知 電腦打卡 25M以內 超過25M 超…" at bounding box center [741, 477] width 1138 height 844
